Goal: Transaction & Acquisition: Purchase product/service

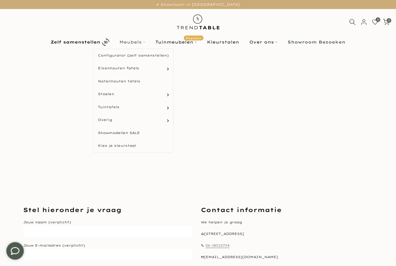
click at [132, 43] on link "Meubels" at bounding box center [133, 42] width 36 height 7
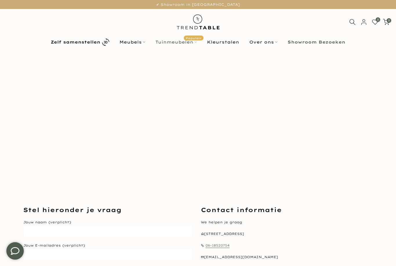
click at [180, 44] on link "Tuinmeubelen Populair" at bounding box center [176, 42] width 52 height 7
click at [188, 42] on link "Tuinmeubelen Populair" at bounding box center [176, 42] width 52 height 7
click at [160, 95] on link "Tuinstoelen" at bounding box center [175, 94] width 72 height 13
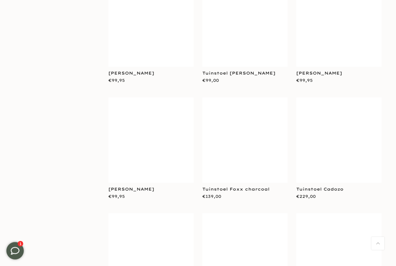
scroll to position [1713, 0]
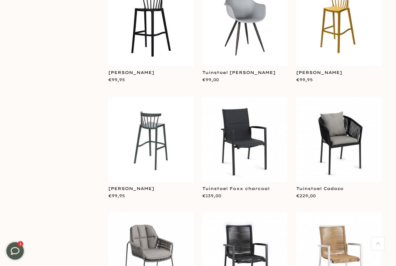
click at [160, 139] on img at bounding box center [150, 139] width 85 height 85
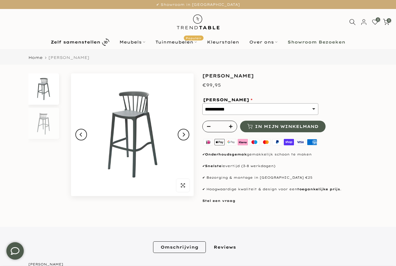
click at [154, 139] on img at bounding box center [132, 134] width 123 height 123
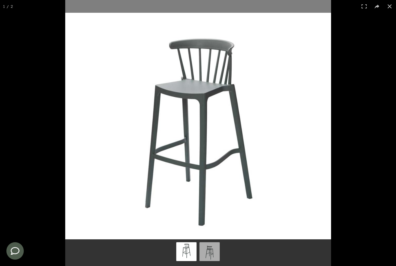
click at [349, 150] on div at bounding box center [263, 133] width 396 height 266
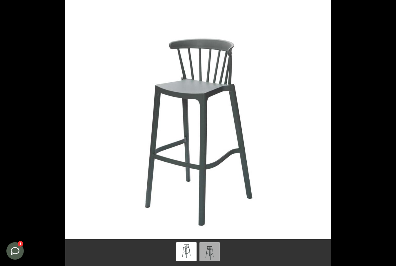
click at [355, 149] on div at bounding box center [263, 133] width 396 height 266
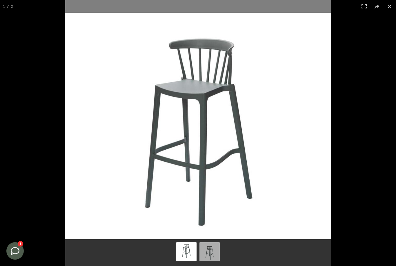
click at [392, 8] on button at bounding box center [389, 6] width 13 height 13
